Goal: Task Accomplishment & Management: Use online tool/utility

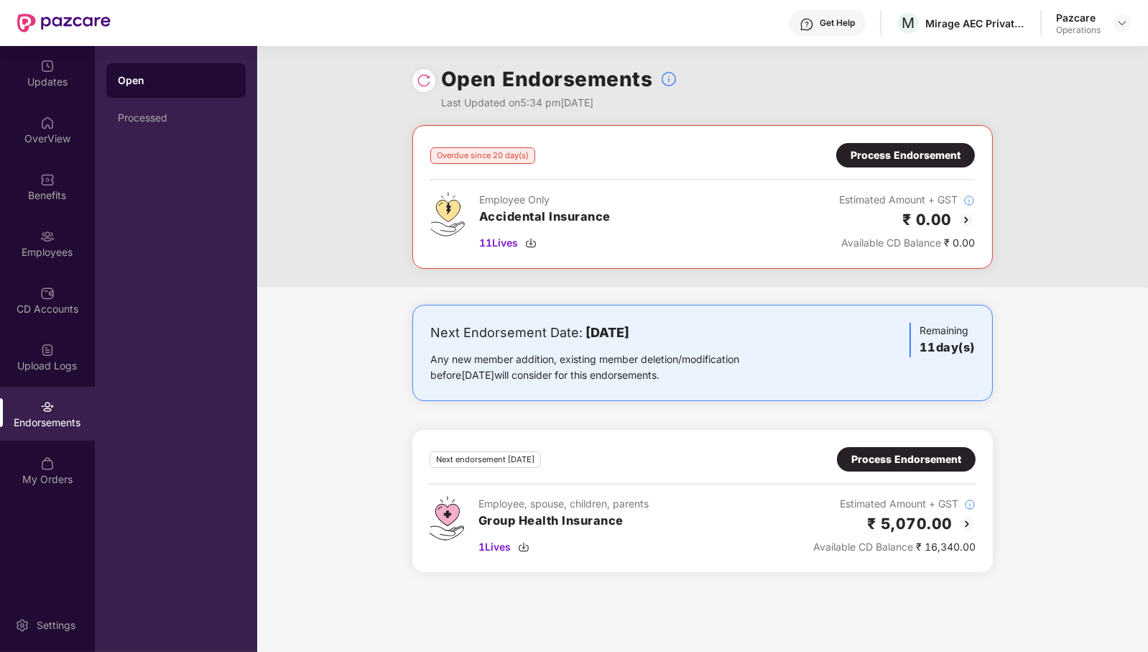
click at [909, 452] on div "Process Endorsement" at bounding box center [907, 459] width 110 height 16
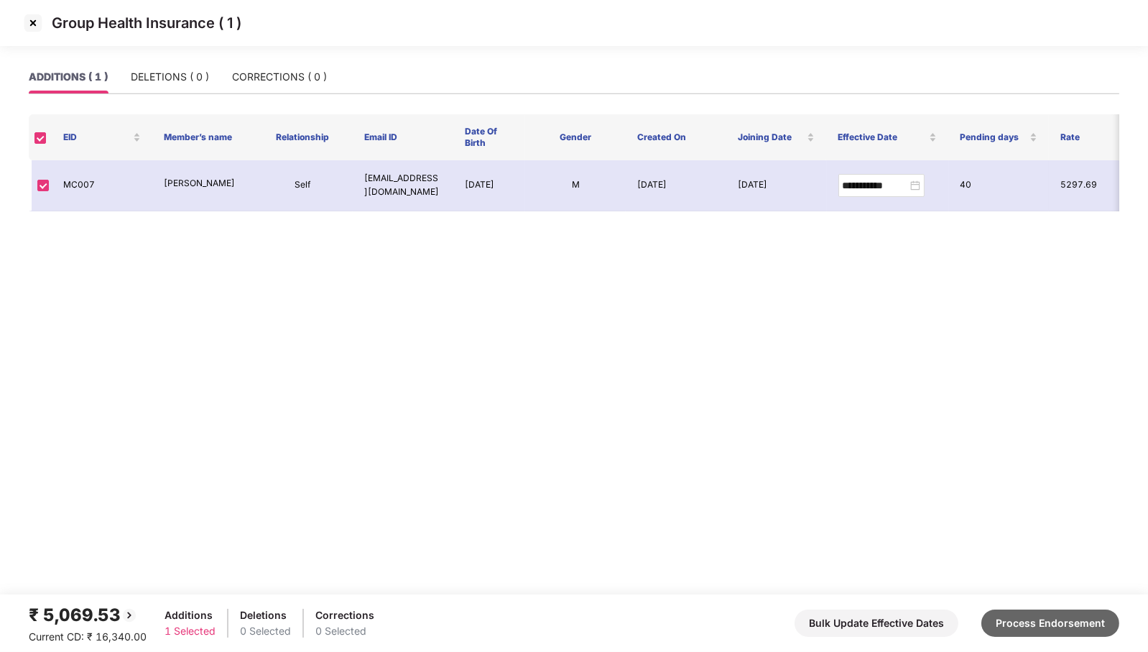
click at [1071, 627] on button "Process Endorsement" at bounding box center [1051, 622] width 138 height 27
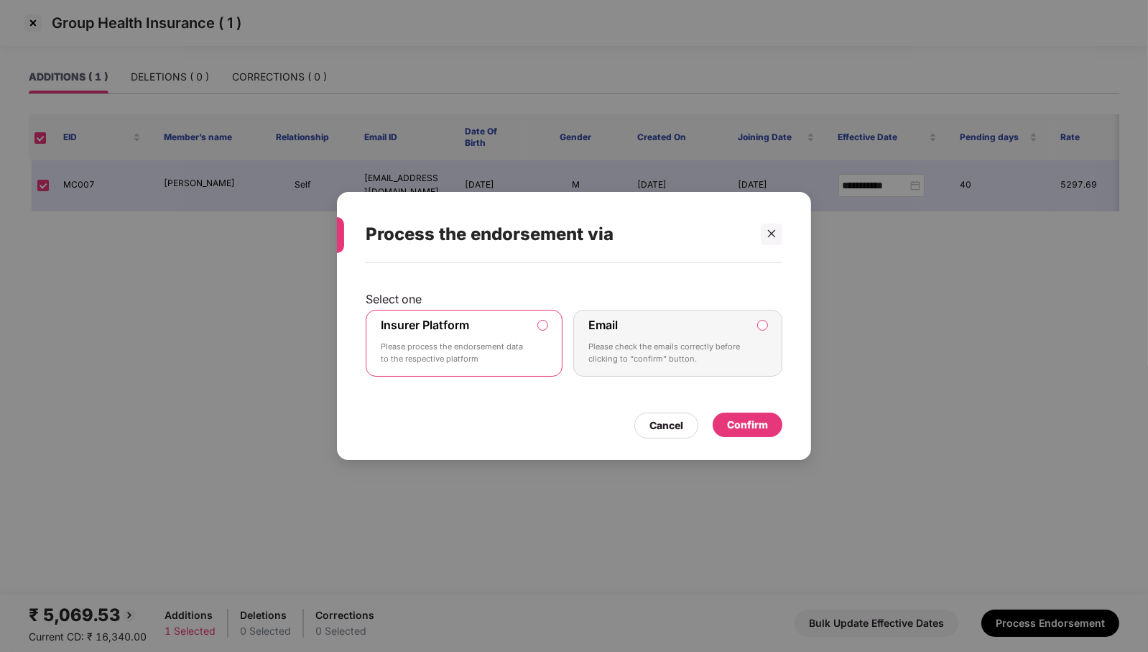
click at [748, 425] on div "Confirm" at bounding box center [747, 425] width 41 height 16
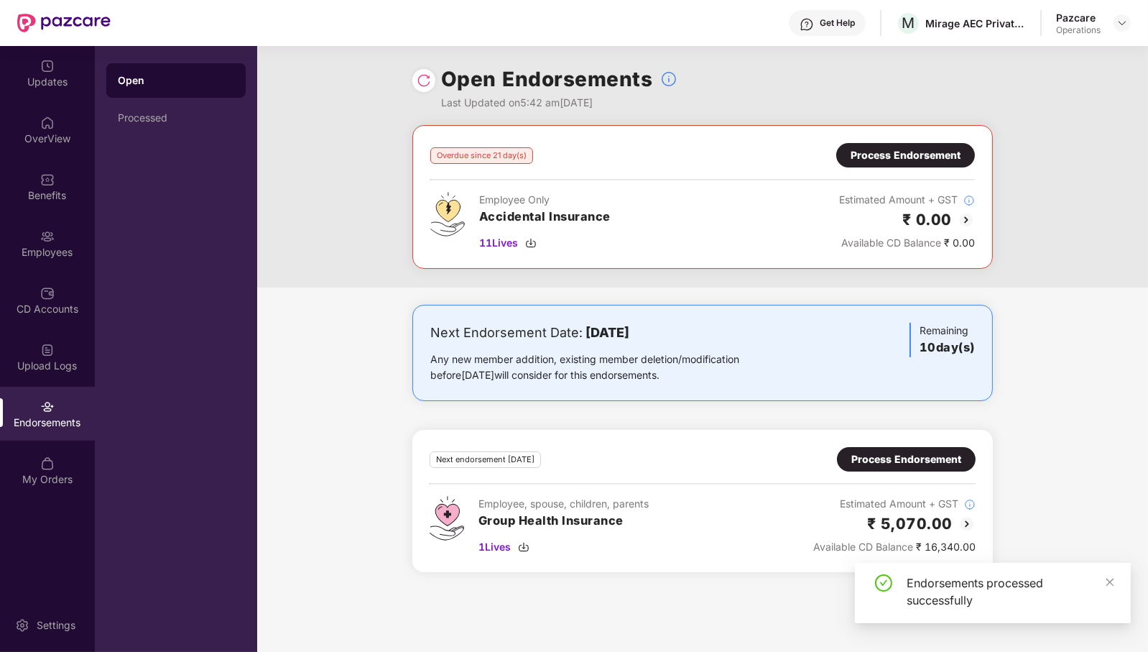
click at [420, 81] on img at bounding box center [424, 80] width 14 height 14
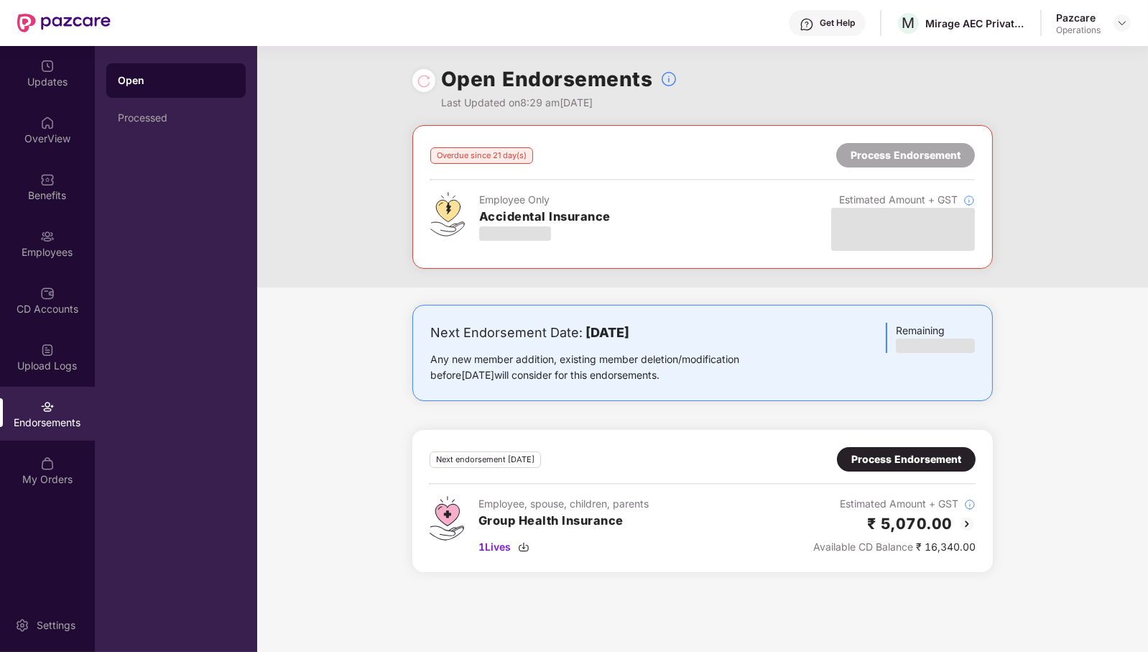
click at [923, 452] on div "Process Endorsement" at bounding box center [907, 459] width 110 height 16
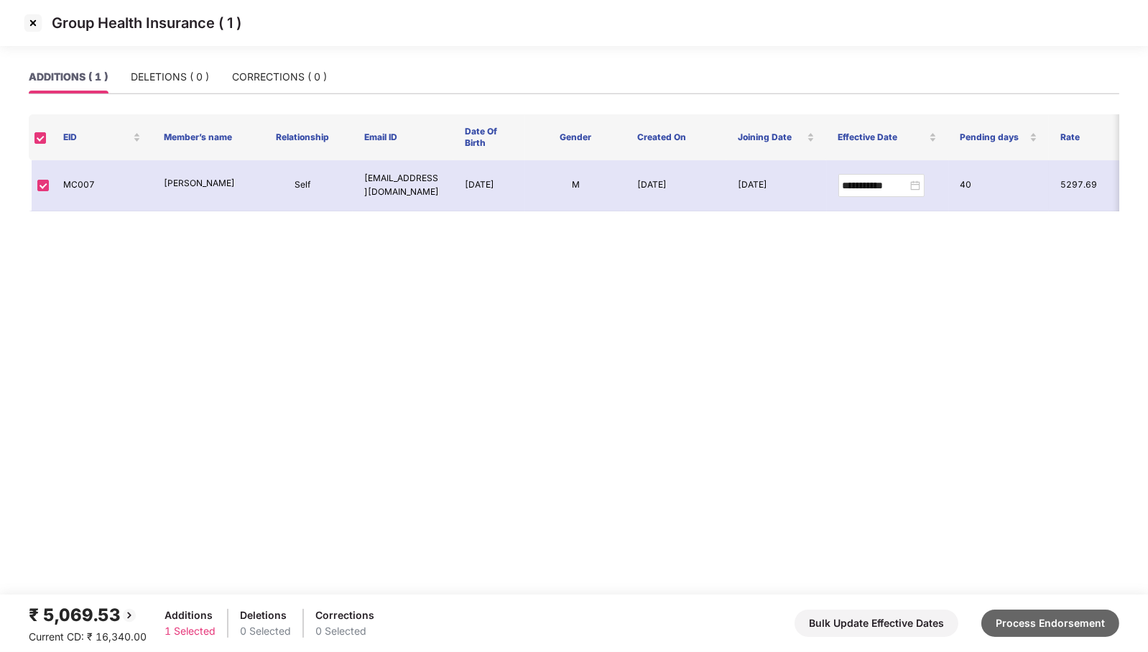
click at [1008, 626] on button "Process Endorsement" at bounding box center [1051, 622] width 138 height 27
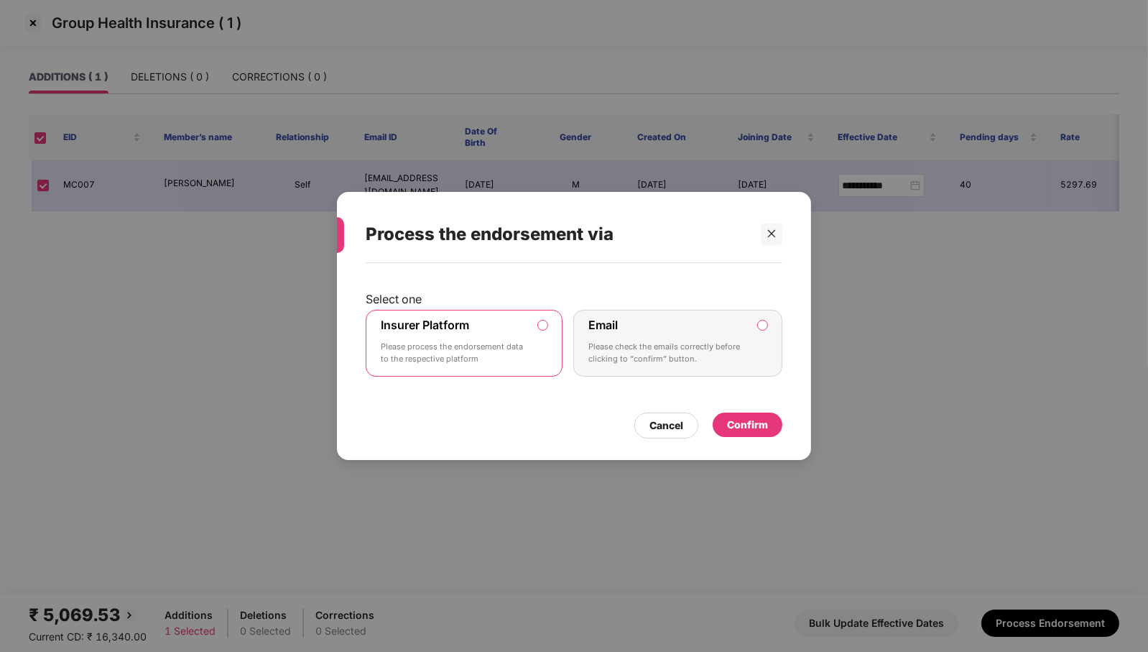
click at [734, 426] on div "Confirm" at bounding box center [747, 425] width 41 height 16
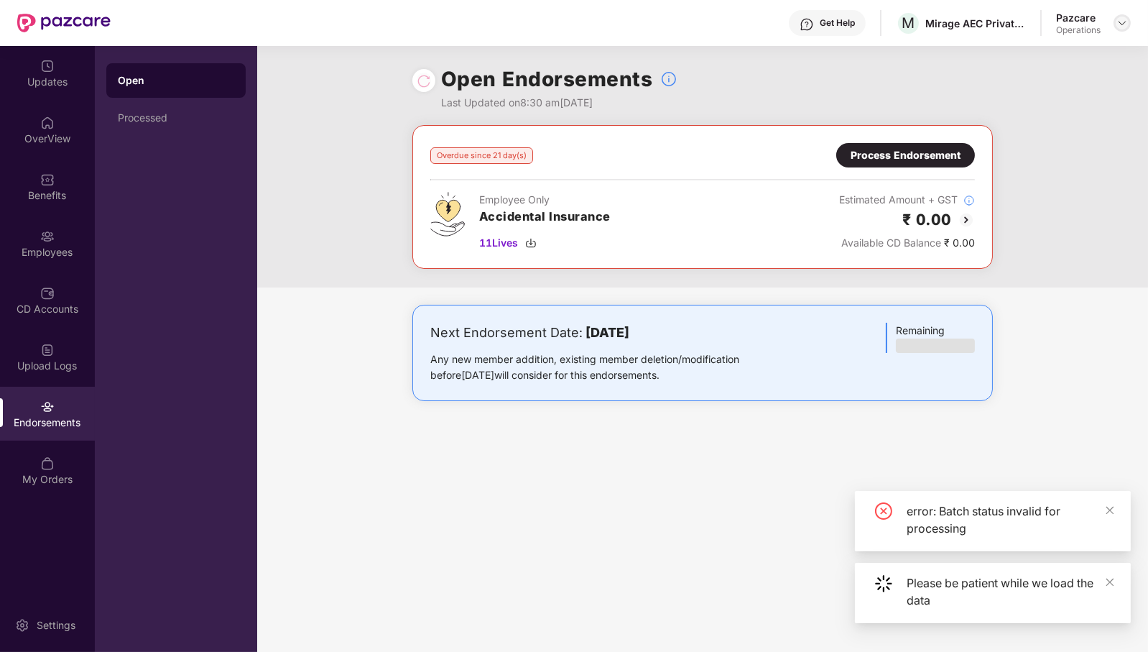
click at [1128, 24] on img at bounding box center [1122, 22] width 11 height 11
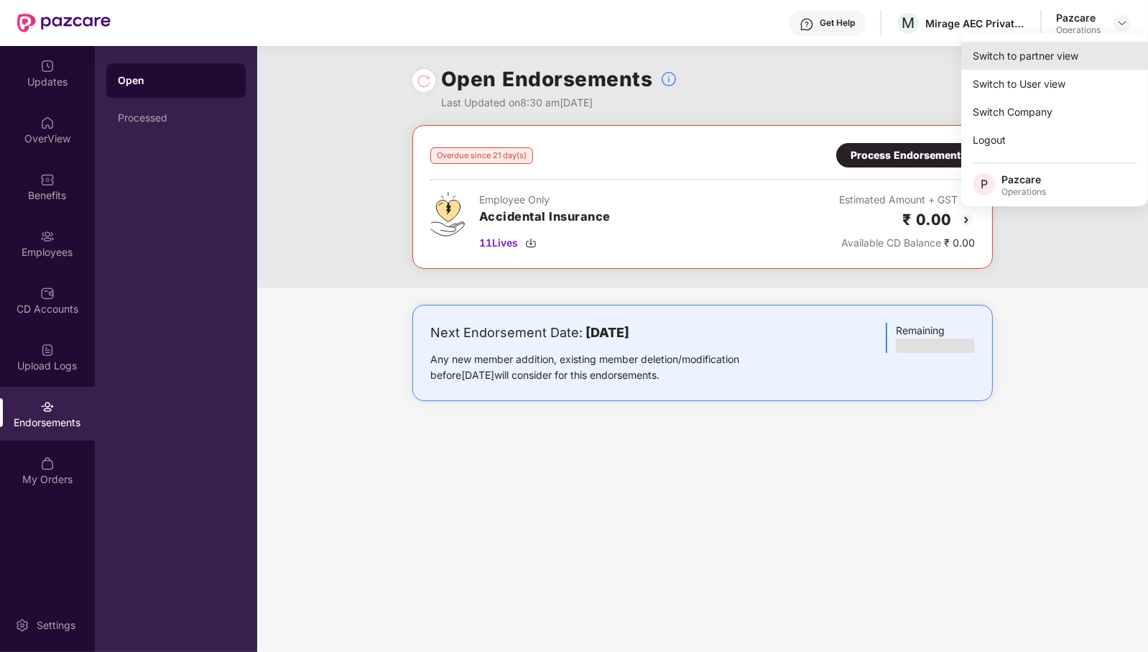
click at [1036, 52] on div "Switch to partner view" at bounding box center [1055, 56] width 187 height 28
